Goal: Answer question/provide support: Answer question/provide support

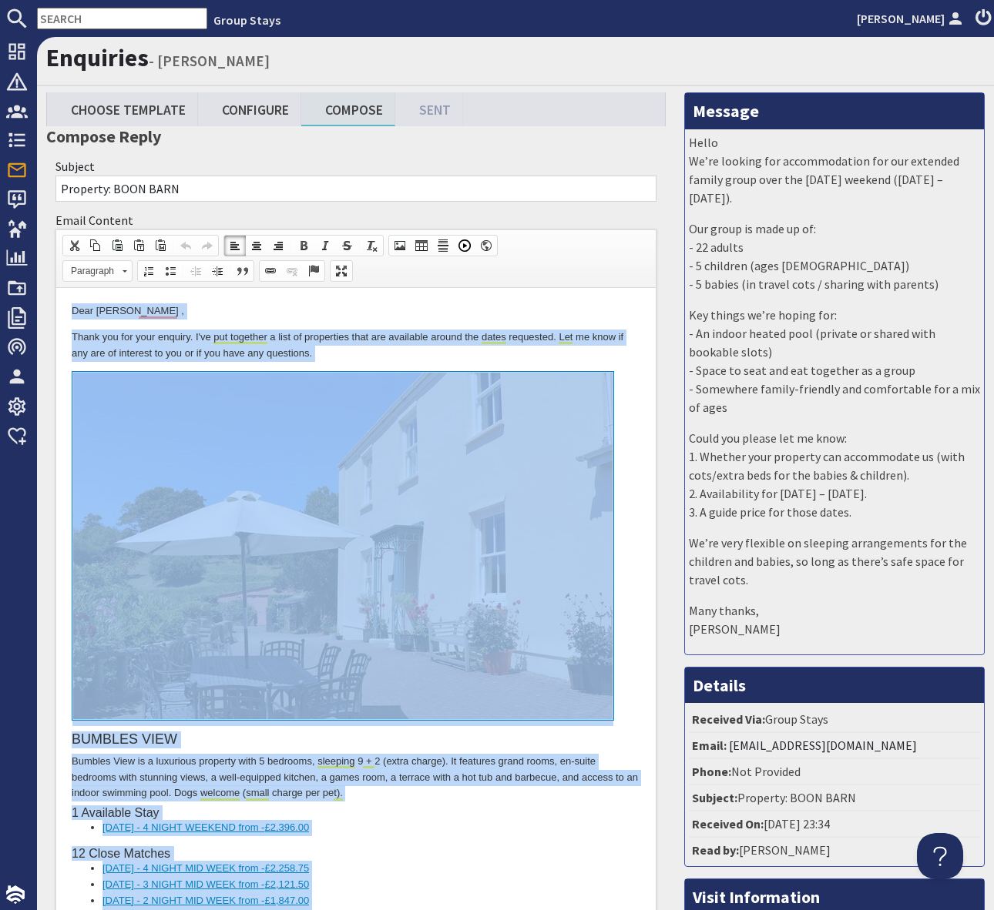
scroll to position [1398, 0]
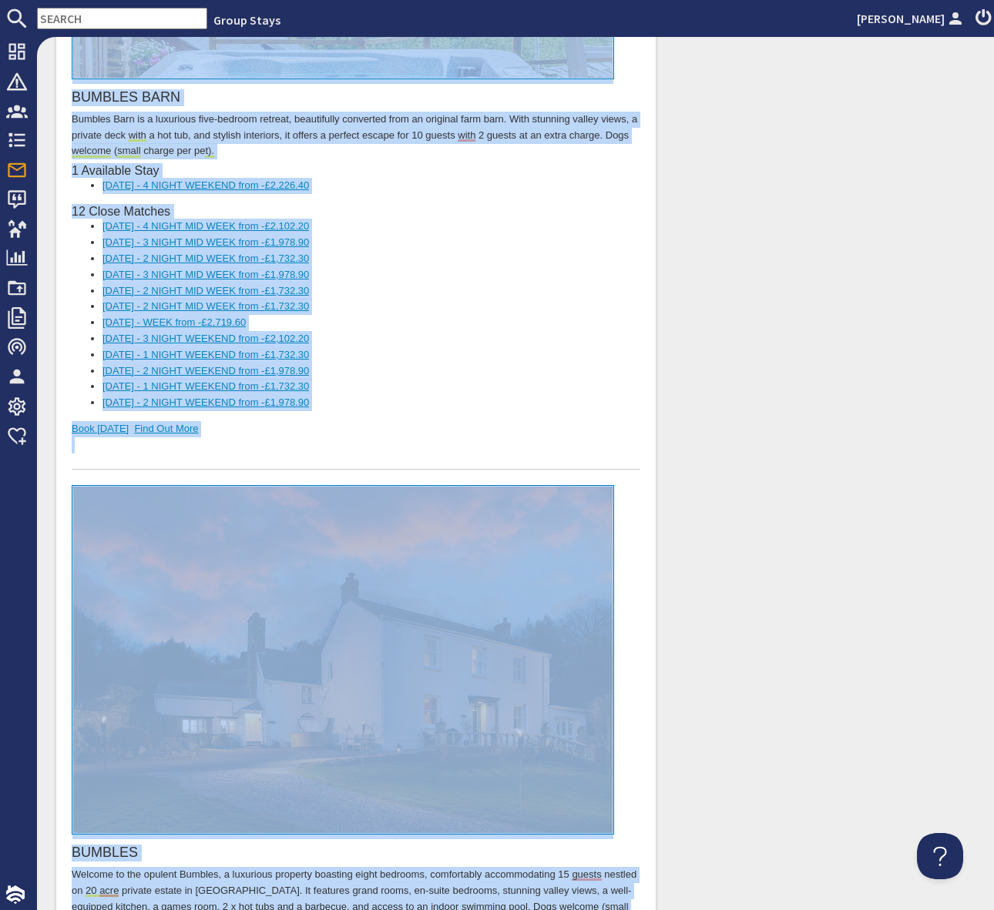
click at [370, 441] on div "To enrich screen reader interactions, please activate Accessibility in Grammarl…" at bounding box center [356, 454] width 568 height 32
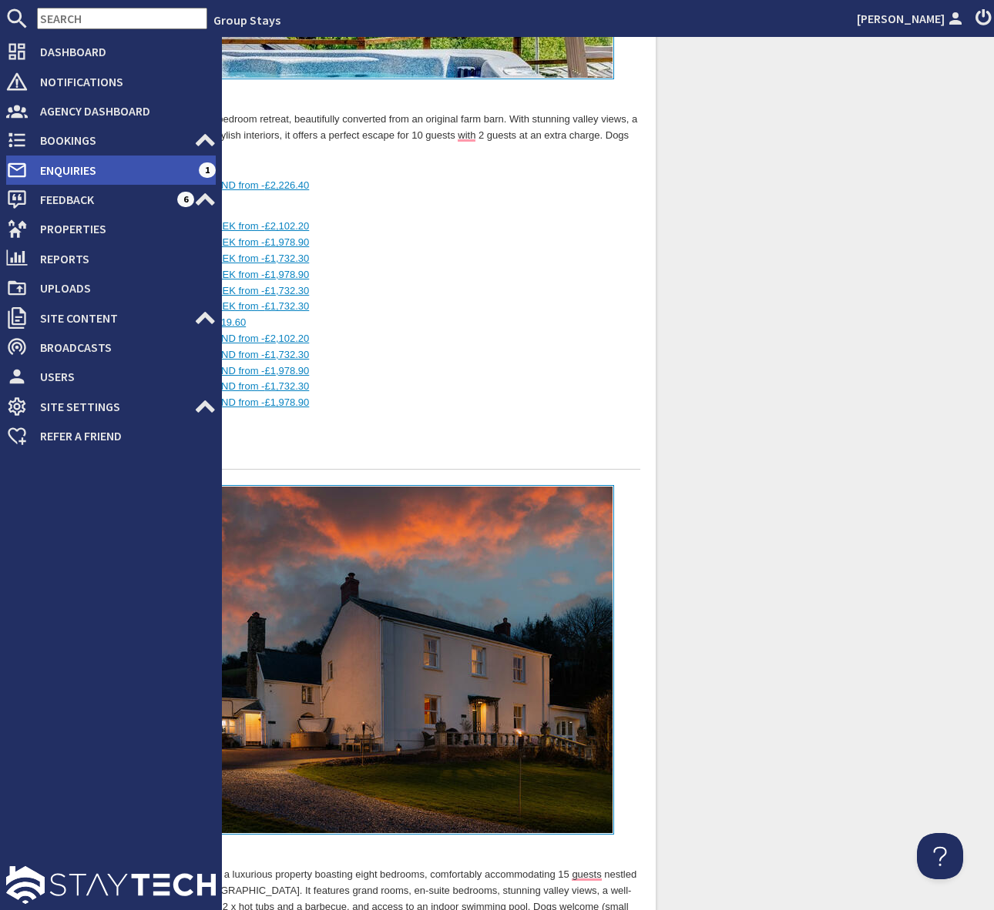
click at [156, 166] on span "Enquiries" at bounding box center [113, 170] width 171 height 25
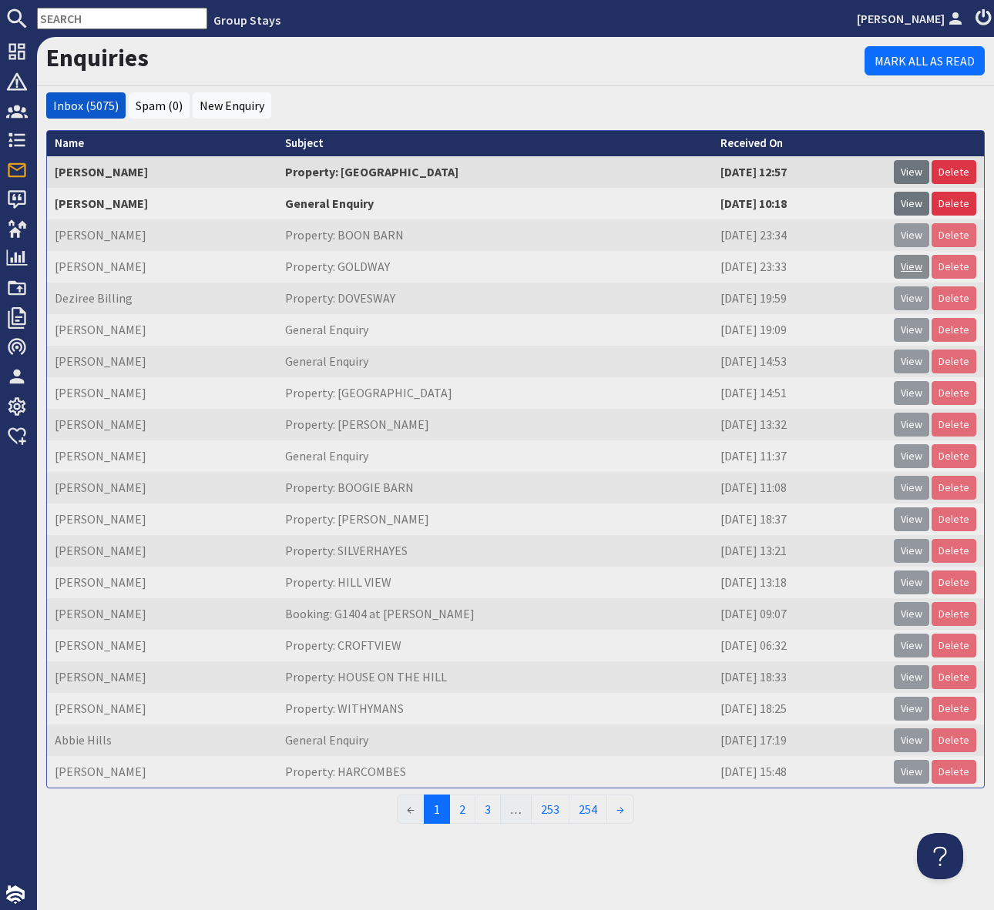
click at [914, 264] on link "View" at bounding box center [910, 267] width 35 height 24
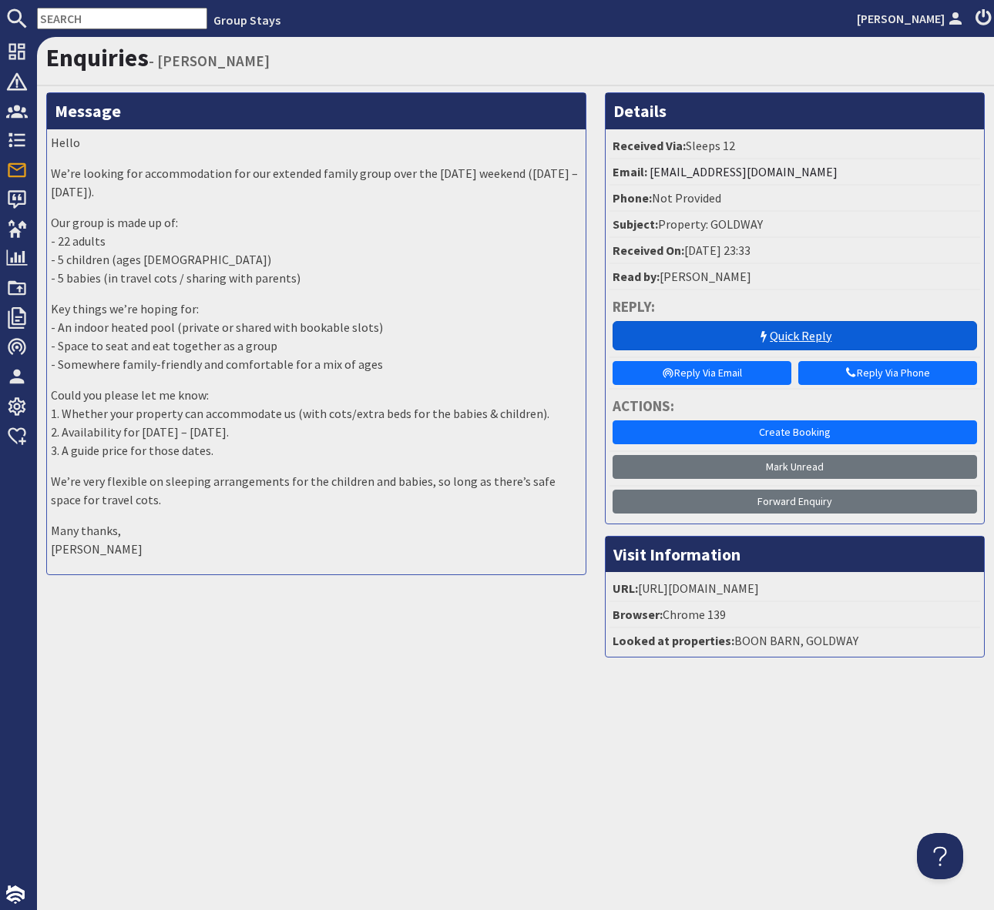
click at [779, 331] on link "Quick Reply" at bounding box center [794, 335] width 365 height 29
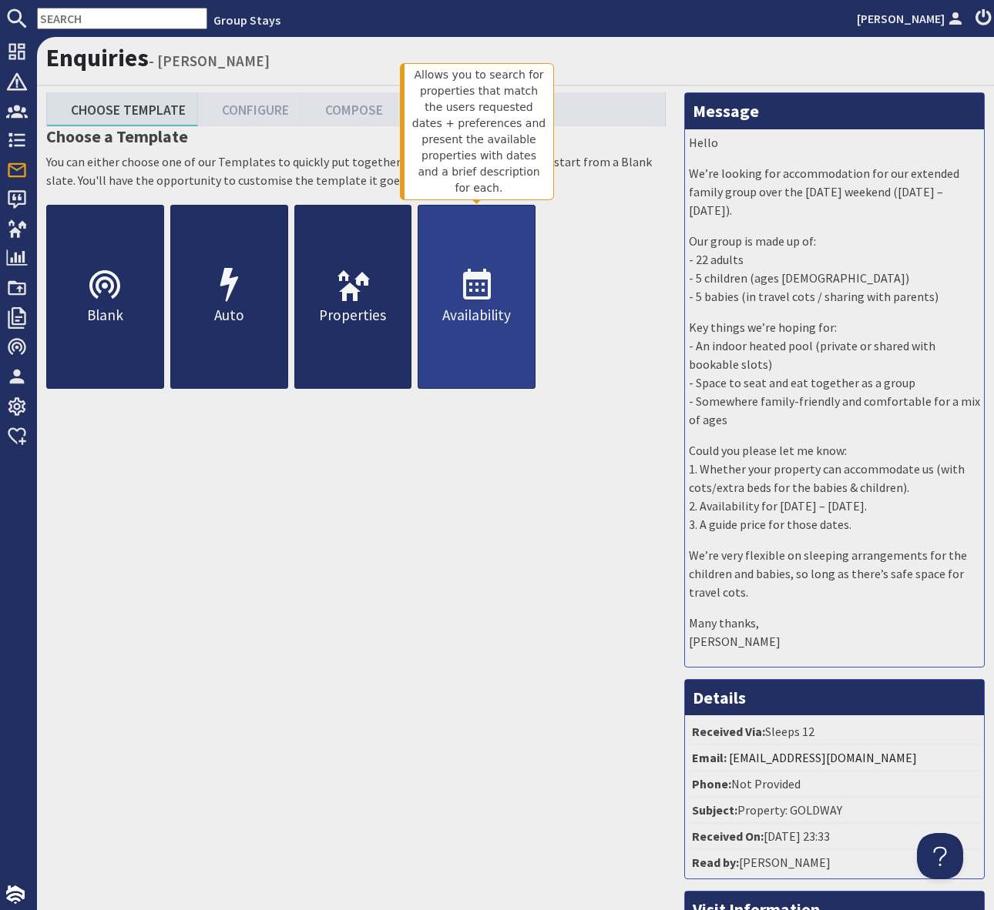
click at [488, 294] on use at bounding box center [477, 284] width 28 height 31
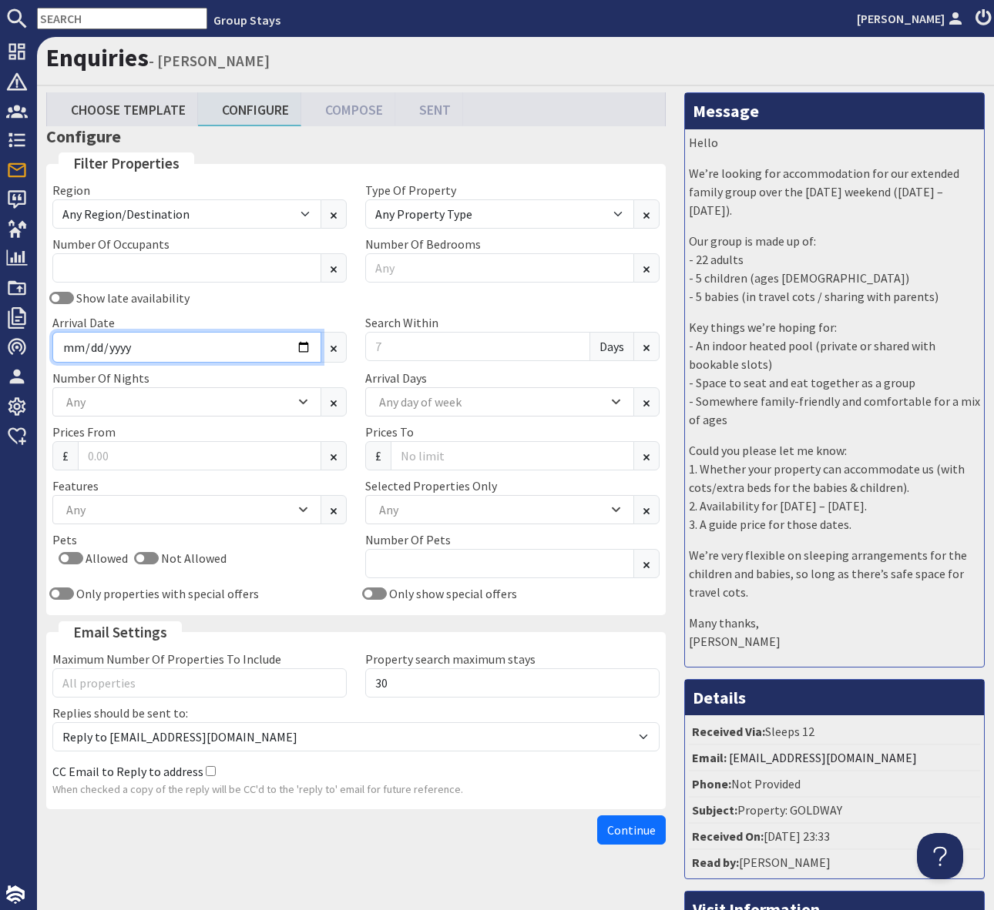
click at [306, 345] on input "Arrival Date" at bounding box center [186, 347] width 269 height 31
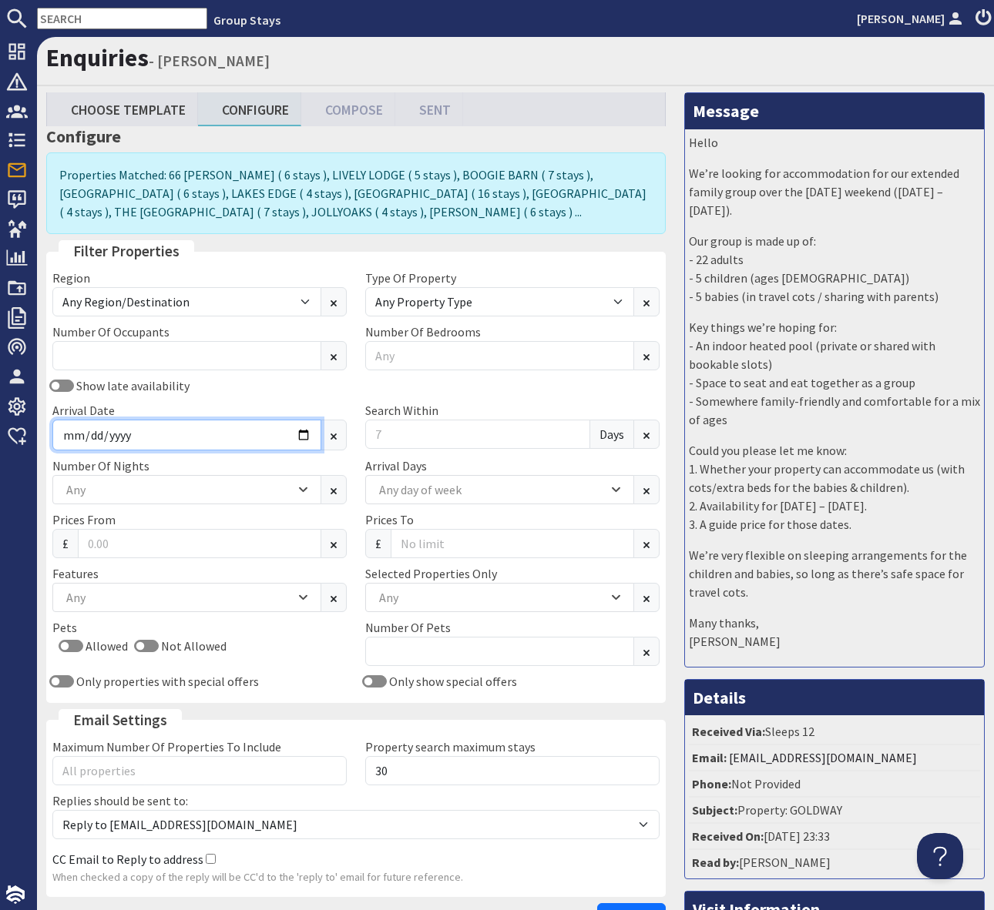
type input "[DATE]"
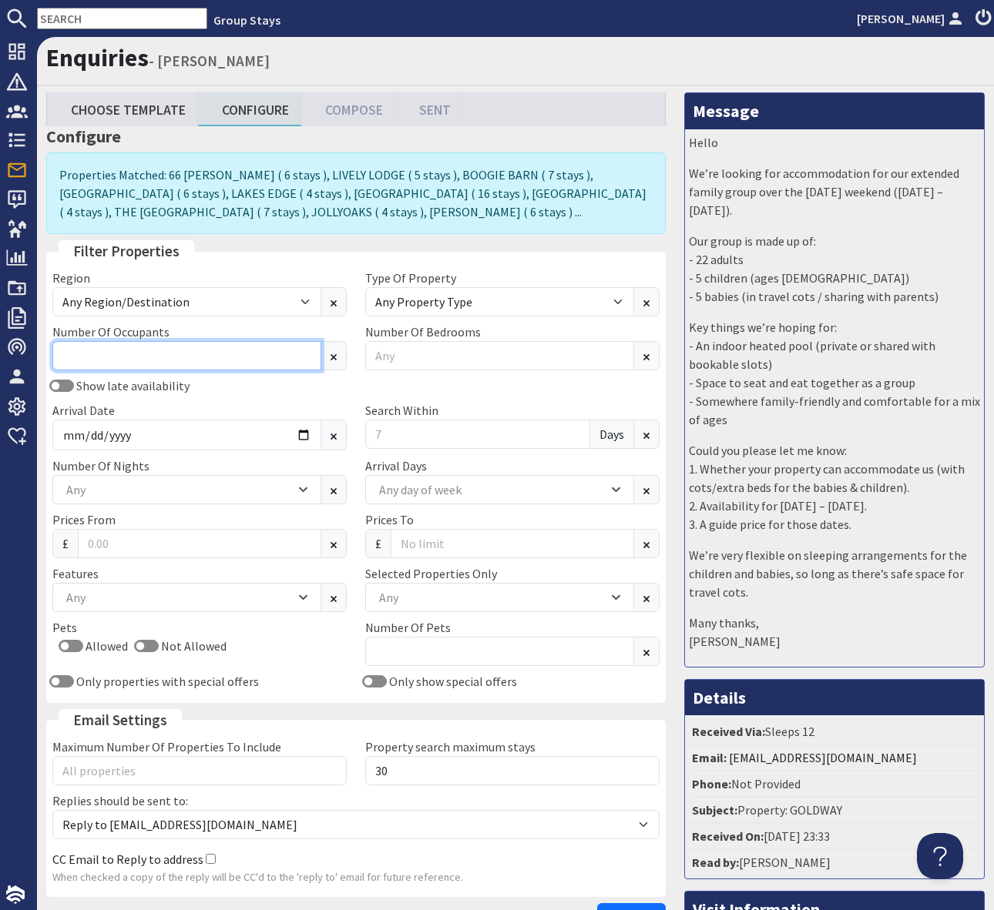
click at [177, 354] on input "Number Of Occupants" at bounding box center [186, 355] width 269 height 29
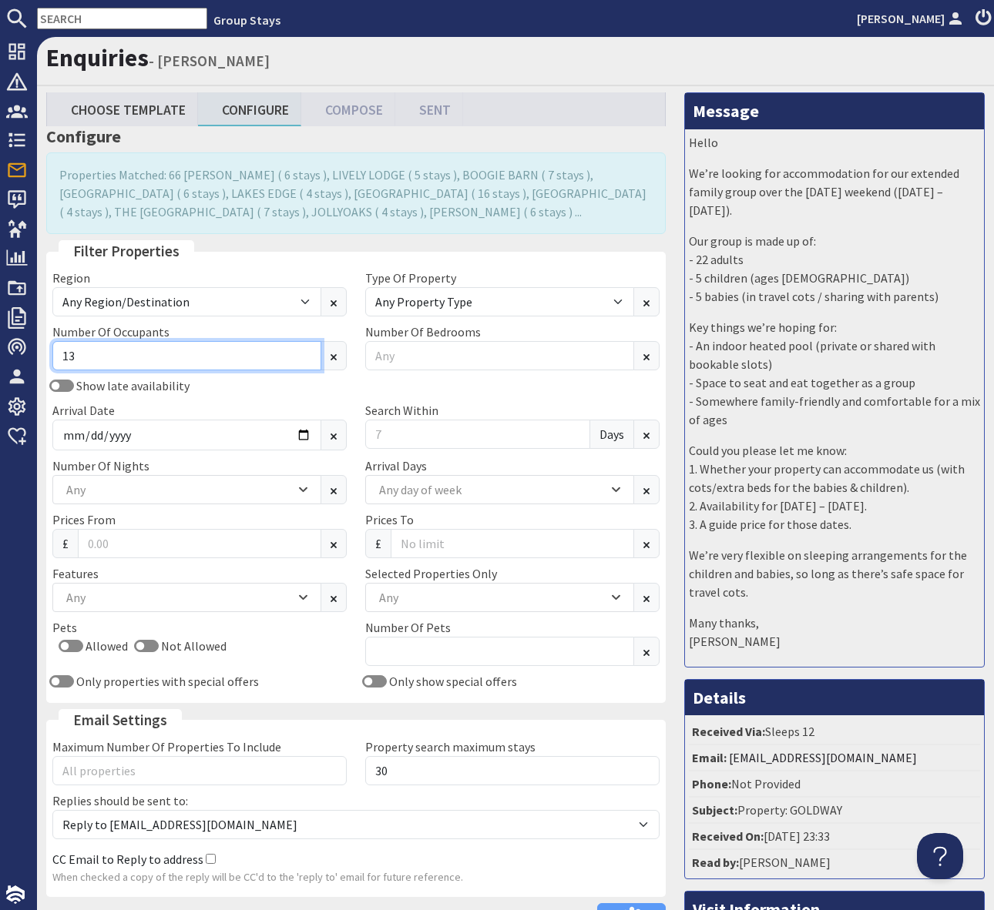
type input "13"
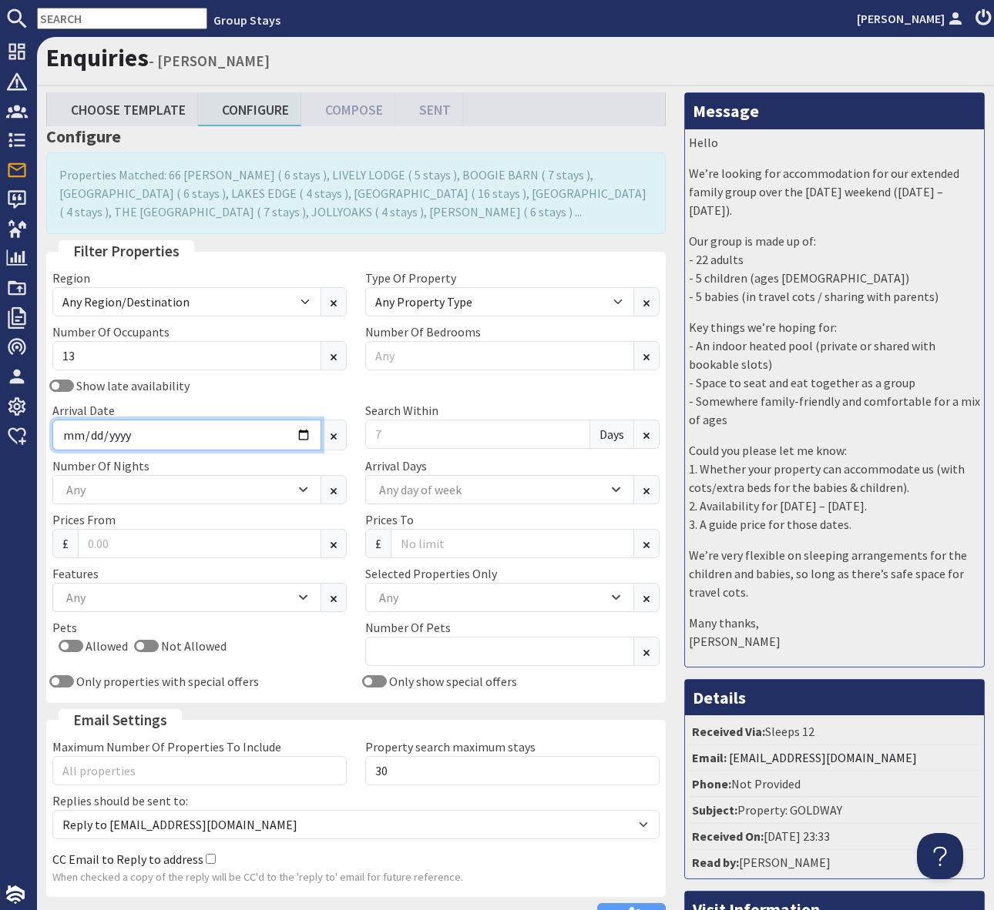
click at [299, 433] on input "[DATE]" at bounding box center [186, 435] width 269 height 31
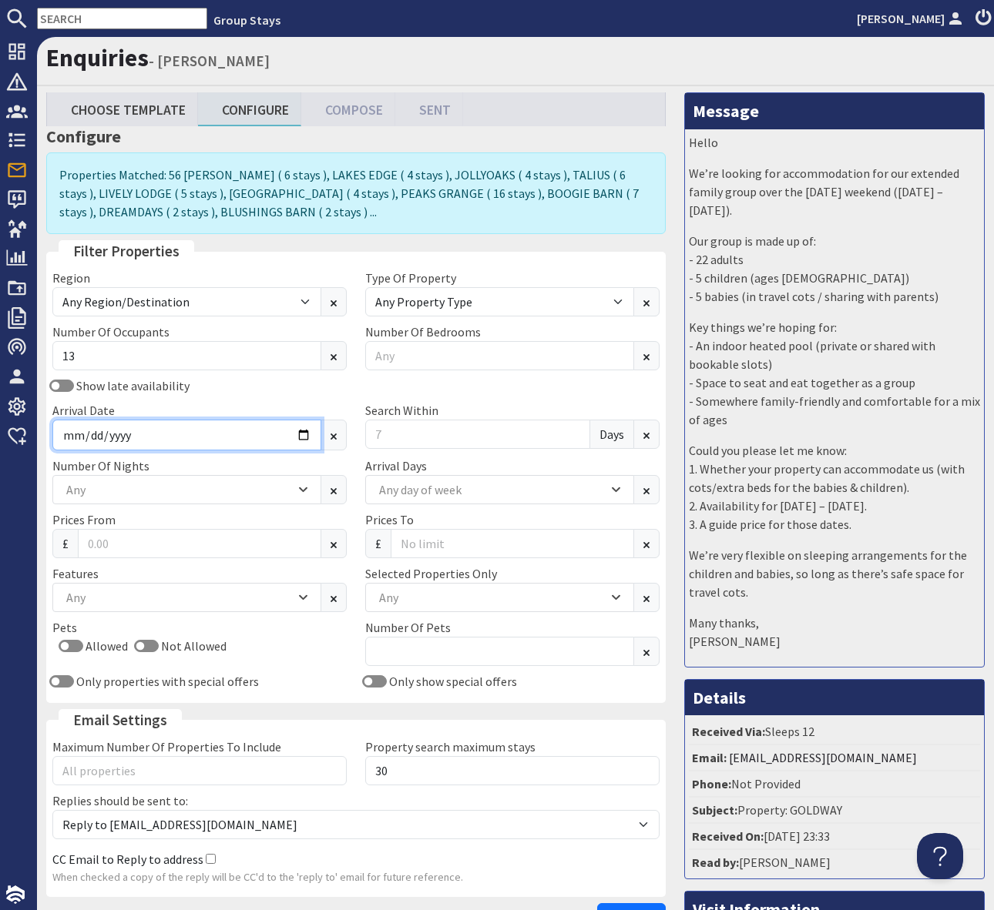
click at [299, 433] on input "[DATE]" at bounding box center [186, 435] width 269 height 31
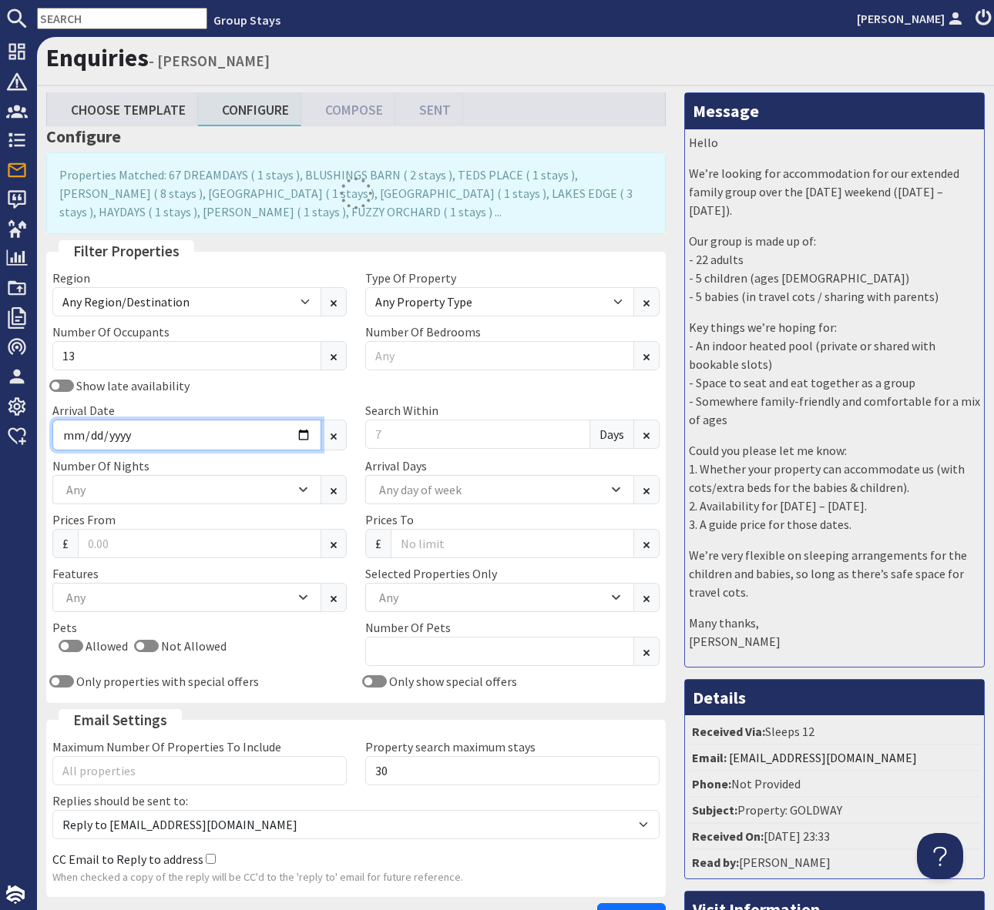
type input "[DATE]"
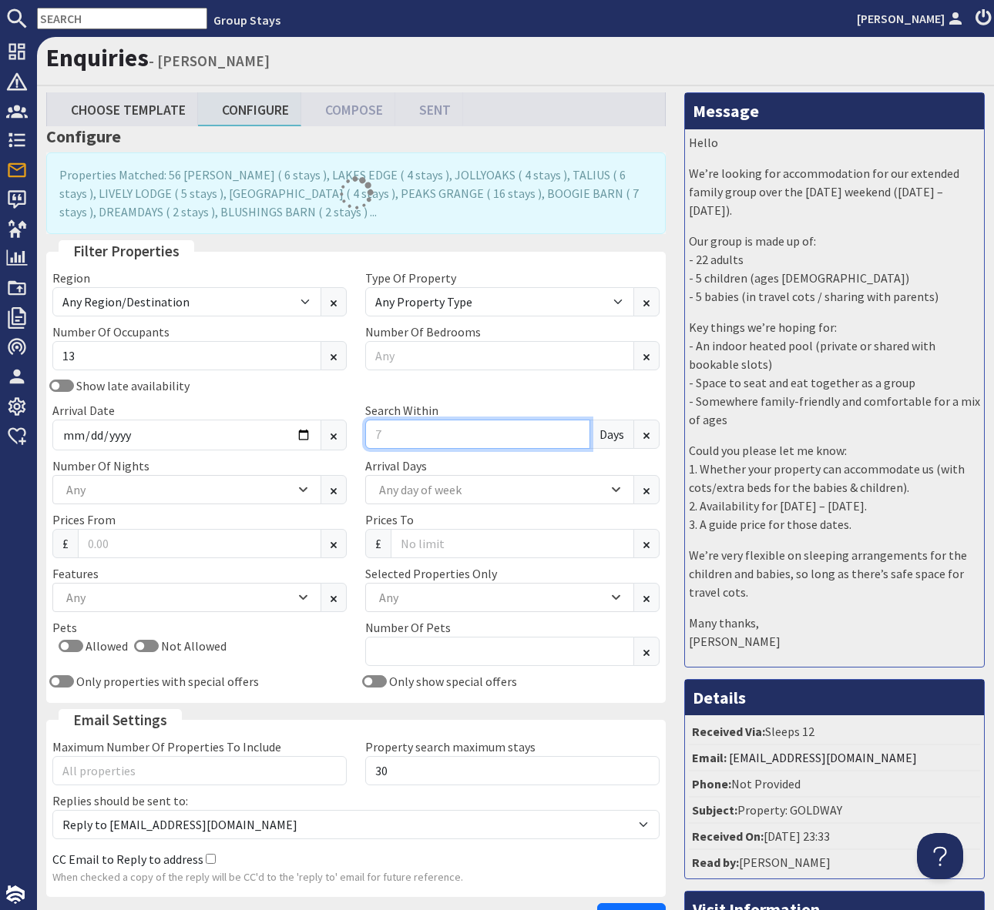
click at [402, 434] on input "Search Within" at bounding box center [477, 434] width 225 height 29
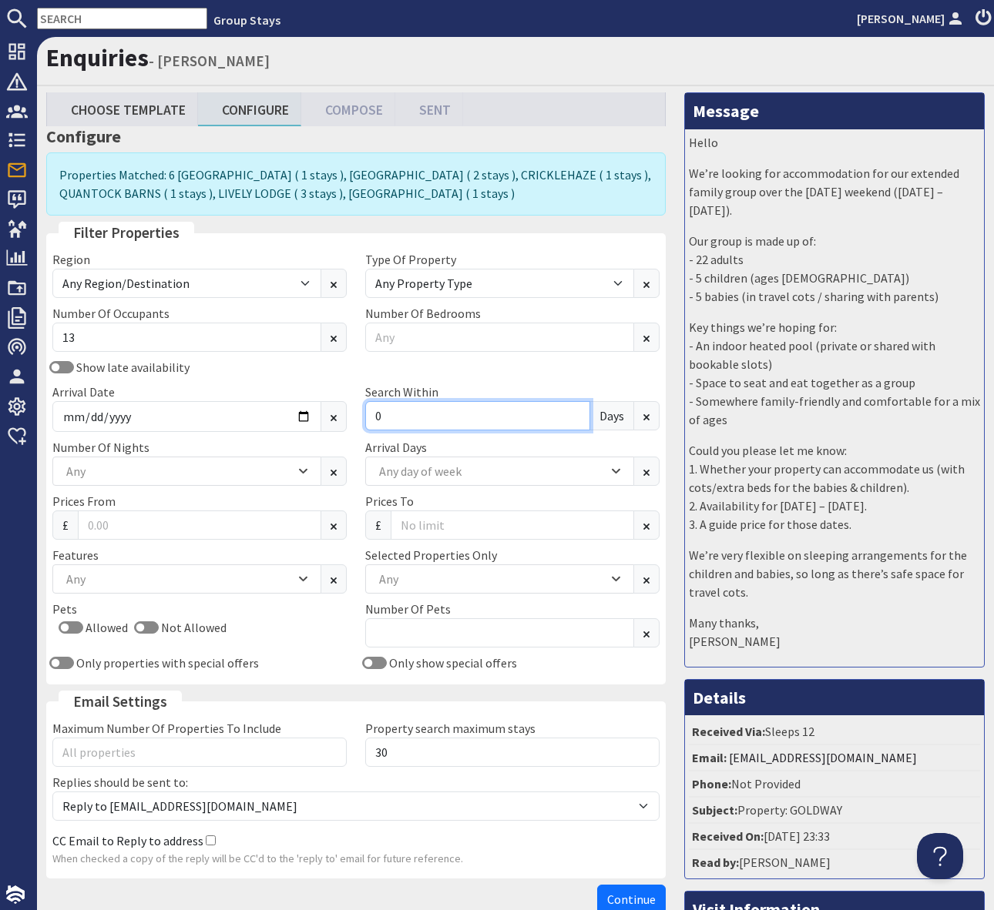
type input "0"
click at [297, 468] on div "Any" at bounding box center [186, 471] width 269 height 29
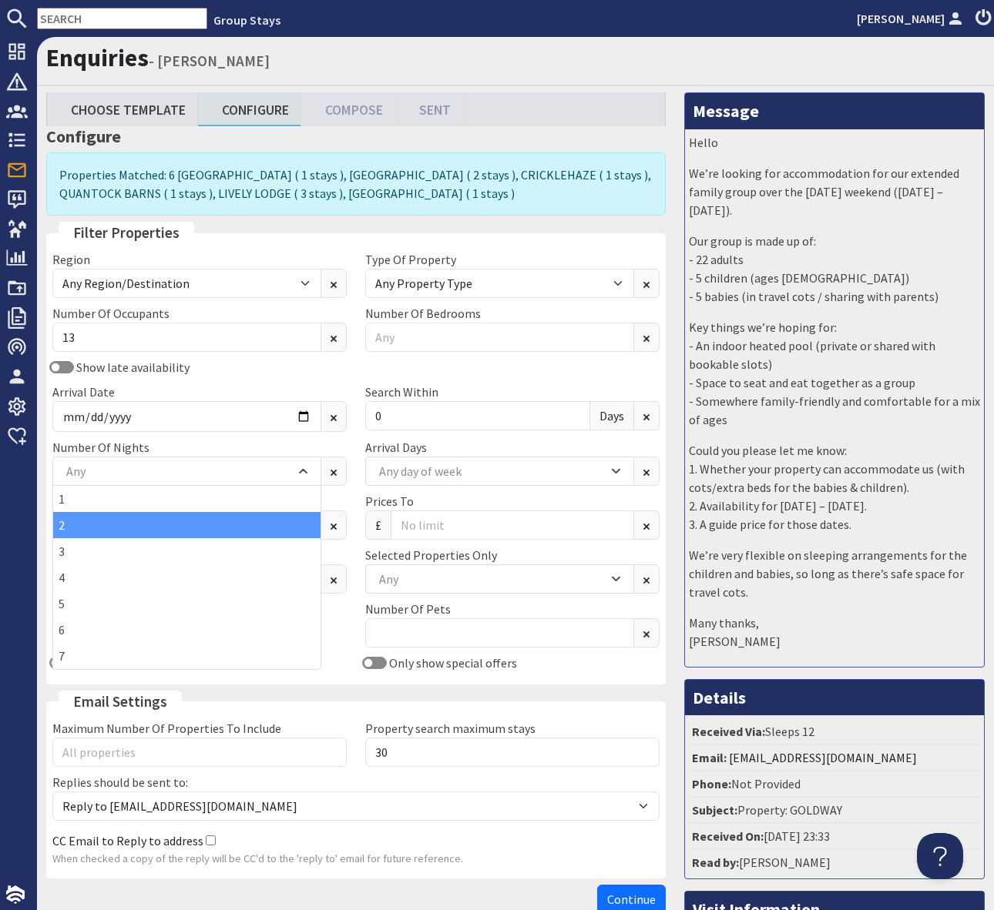
click at [211, 526] on div "2" at bounding box center [186, 525] width 267 height 26
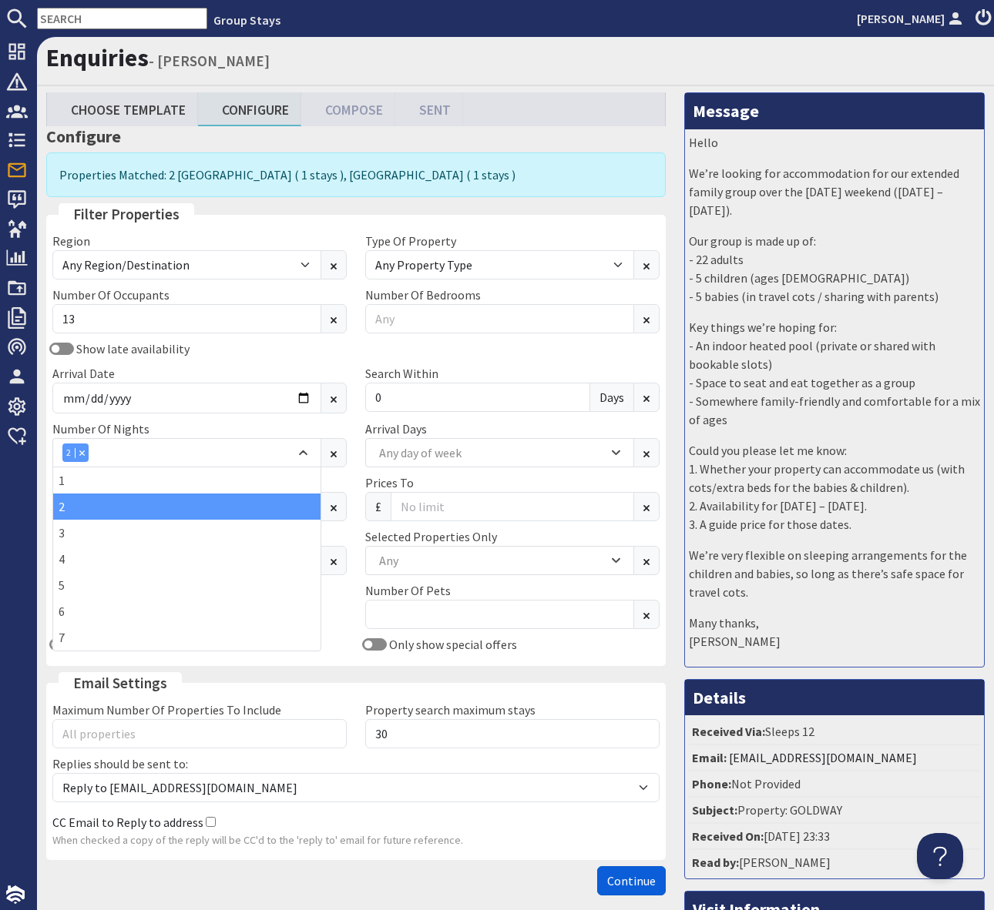
click at [620, 878] on span "Continue" at bounding box center [631, 880] width 49 height 15
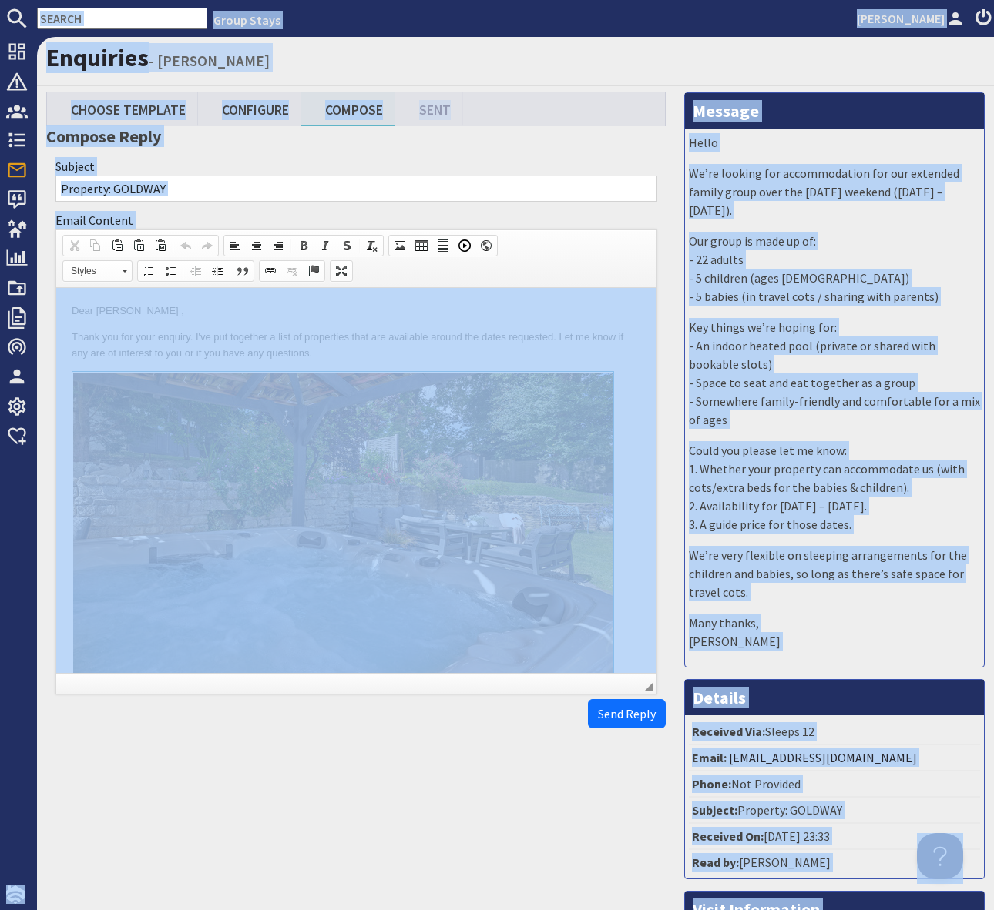
copy body "Group Stays [PERSON_NAME] Dashboard Notifications 0 Agency Dashboard Bookings 0…"
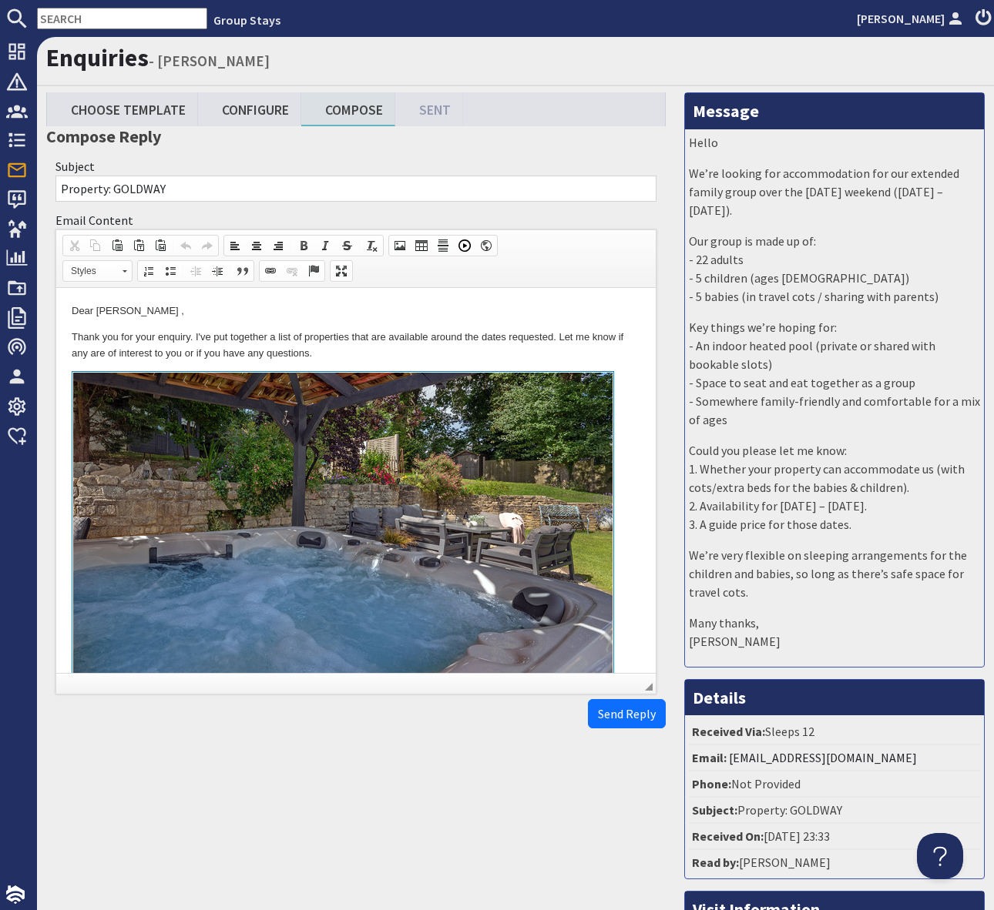
click at [540, 358] on p "Thank you for your enquiry. I've put together a list of properties that are ava…" at bounding box center [356, 346] width 568 height 32
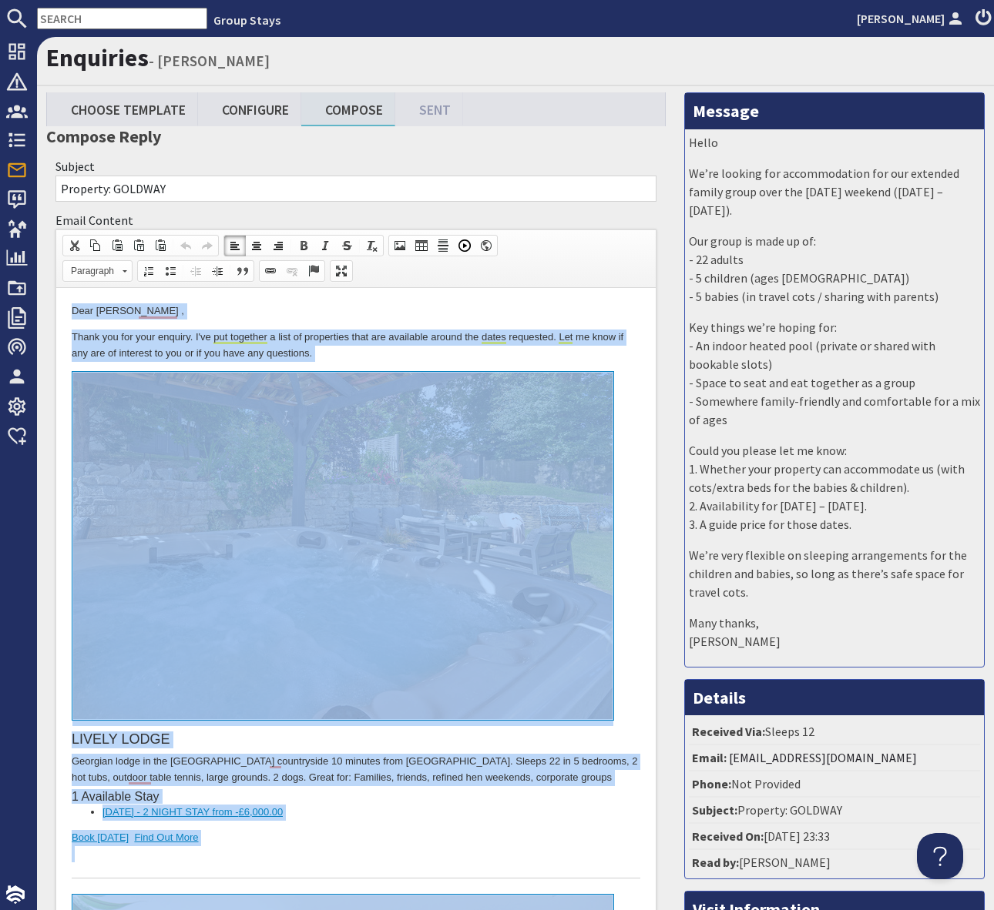
copy body "Lore Ipsumdo Sitamet , Conse adi eli sedd eiusmod. T'in utl etdolore m aliq en …"
